Goal: Task Accomplishment & Management: Use online tool/utility

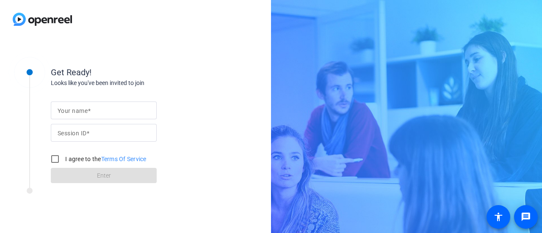
click at [108, 131] on input "Session ID" at bounding box center [104, 133] width 92 height 10
click at [95, 105] on div at bounding box center [104, 111] width 92 height 18
click at [97, 111] on input "Your name" at bounding box center [104, 110] width 92 height 10
type input "[PERSON_NAME]"
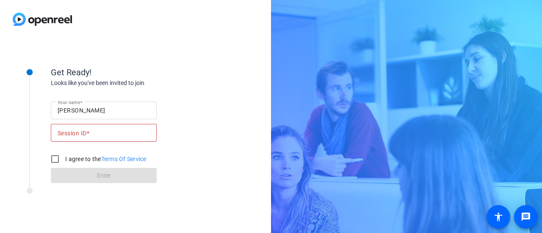
click at [89, 131] on span at bounding box center [87, 133] width 3 height 7
click at [89, 131] on input "Session ID" at bounding box center [104, 133] width 92 height 10
paste input "DkaA"
type input "DkaA"
click at [53, 131] on input "I agree to the Terms Of Service" at bounding box center [55, 159] width 17 height 17
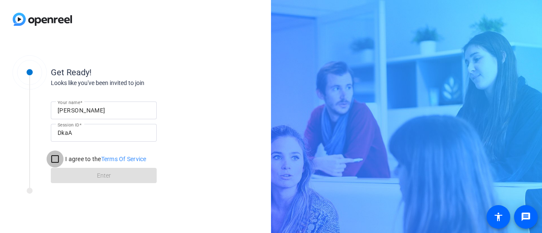
checkbox input "true"
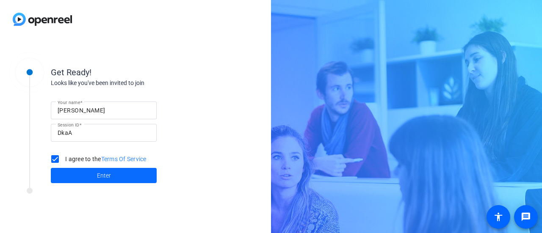
click at [62, 131] on span at bounding box center [104, 176] width 106 height 20
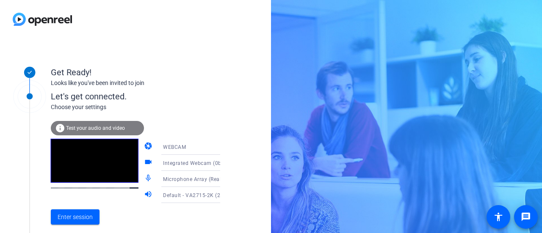
click at [227, 131] on icon at bounding box center [229, 163] width 4 height 2
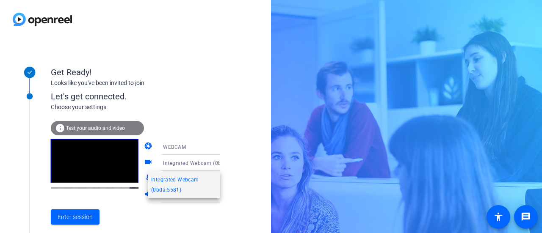
click at [245, 131] on div at bounding box center [271, 116] width 542 height 233
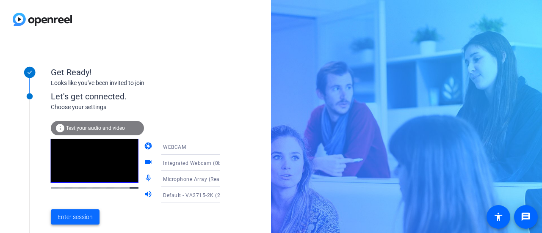
click at [68, 131] on span "Enter session" at bounding box center [75, 217] width 35 height 9
